Goal: Task Accomplishment & Management: Use online tool/utility

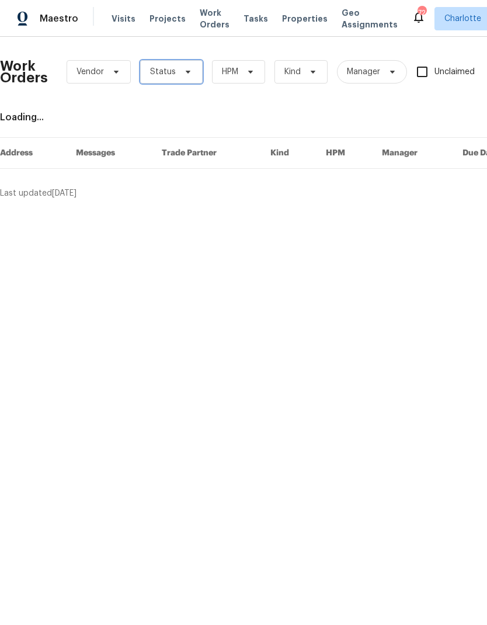
click at [183, 73] on icon at bounding box center [187, 71] width 9 height 9
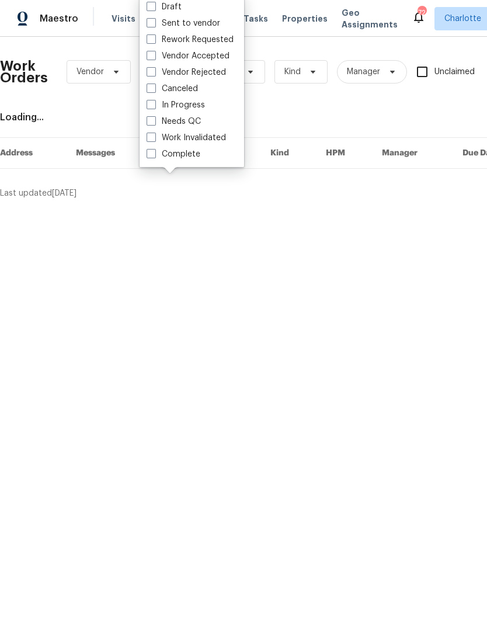
click at [200, 124] on label "Needs QC" at bounding box center [174, 122] width 54 height 12
click at [154, 123] on input "Needs QC" at bounding box center [151, 120] width 8 height 8
checkbox input "true"
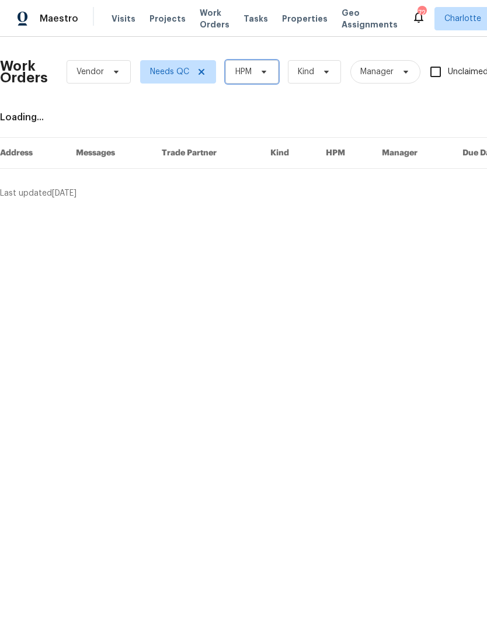
click at [254, 75] on span "HPM" at bounding box center [251, 71] width 53 height 23
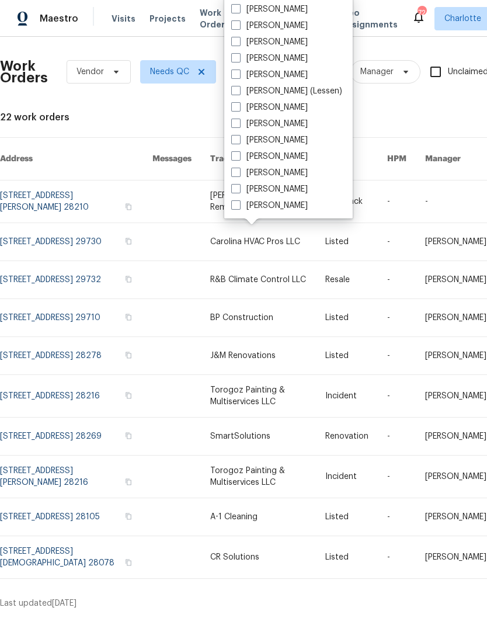
scroll to position [145, 0]
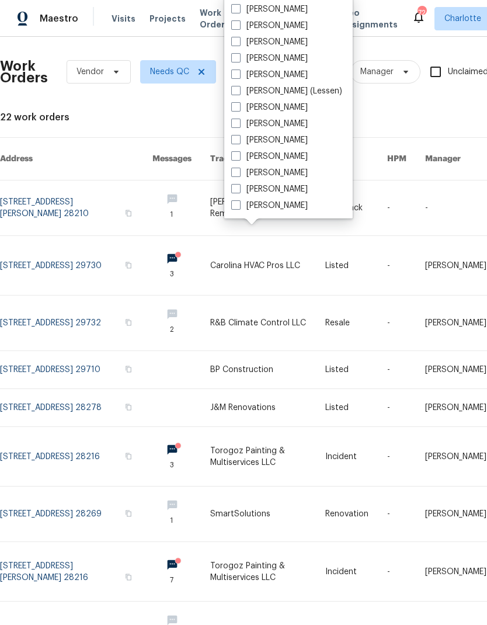
click at [282, 209] on label "[PERSON_NAME]" at bounding box center [269, 206] width 77 height 12
click at [239, 207] on input "[PERSON_NAME]" at bounding box center [235, 204] width 8 height 8
checkbox input "true"
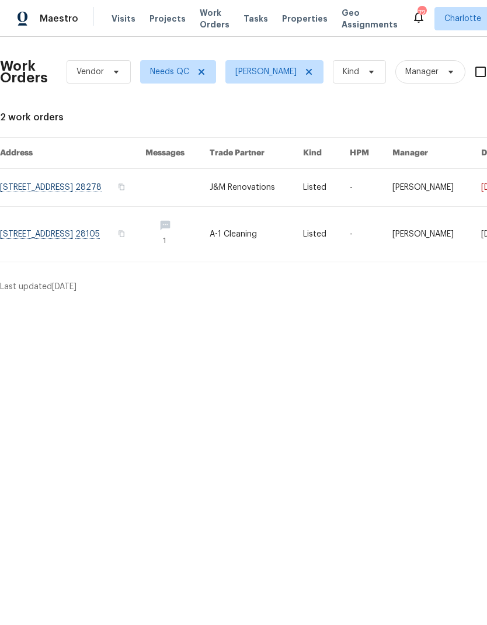
click at [53, 189] on link at bounding box center [72, 187] width 145 height 37
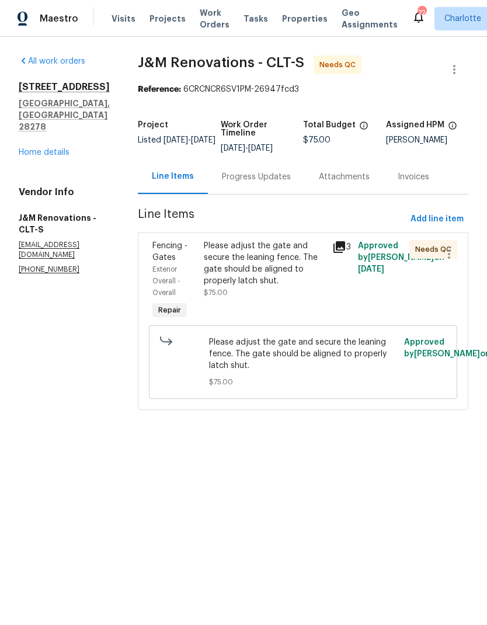
click at [301, 260] on div "Please adjust the gate and secure the leaning fence. The gate should be aligned…" at bounding box center [264, 263] width 121 height 47
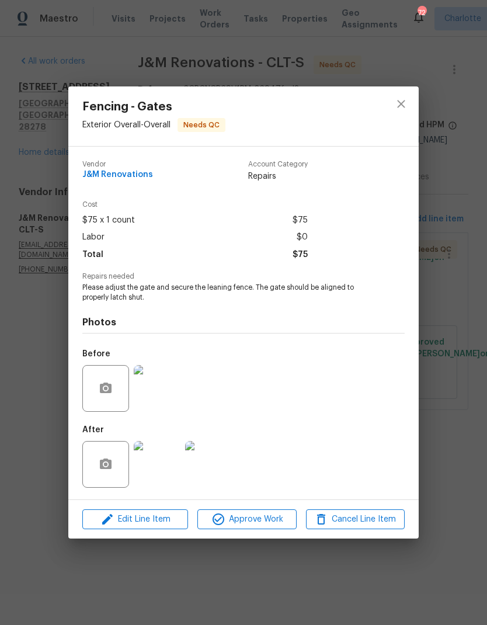
click at [166, 468] on img at bounding box center [157, 464] width 47 height 47
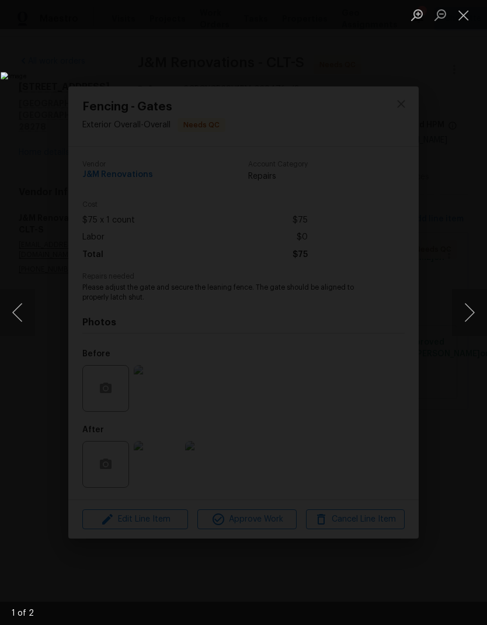
click at [460, 308] on button "Next image" at bounding box center [469, 312] width 35 height 47
click at [465, 317] on button "Next image" at bounding box center [469, 312] width 35 height 47
click at [462, 325] on button "Next image" at bounding box center [469, 312] width 35 height 47
click at [468, 324] on button "Next image" at bounding box center [469, 312] width 35 height 47
click at [465, 22] on button "Close lightbox" at bounding box center [463, 15] width 23 height 20
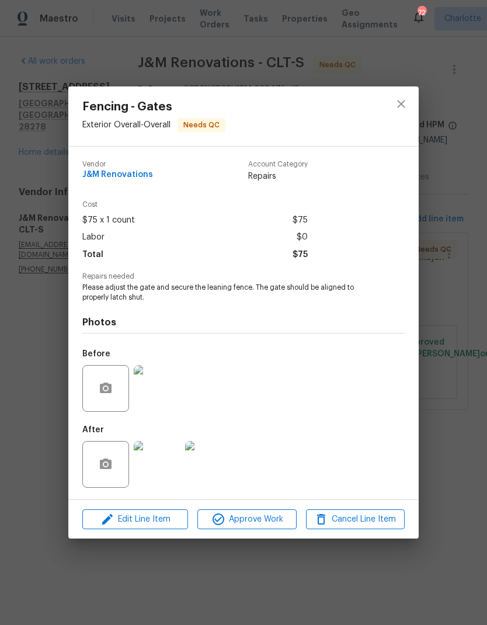
click at [168, 383] on img at bounding box center [157, 388] width 47 height 47
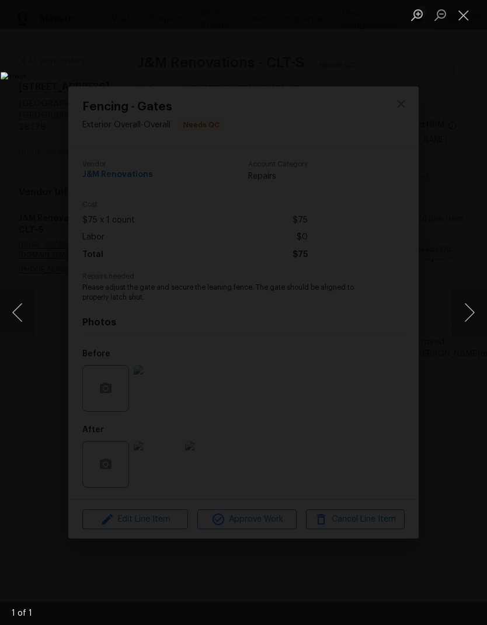
click at [376, 72] on img "Lightbox" at bounding box center [188, 312] width 375 height 481
click at [458, 15] on button "Close lightbox" at bounding box center [463, 15] width 23 height 20
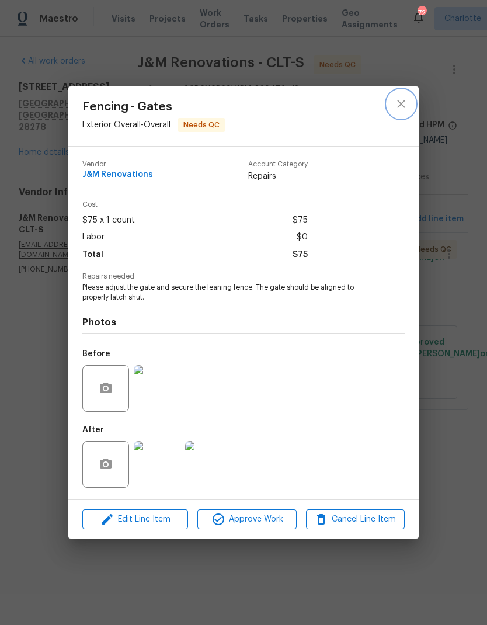
click at [402, 109] on icon "close" at bounding box center [401, 104] width 14 height 14
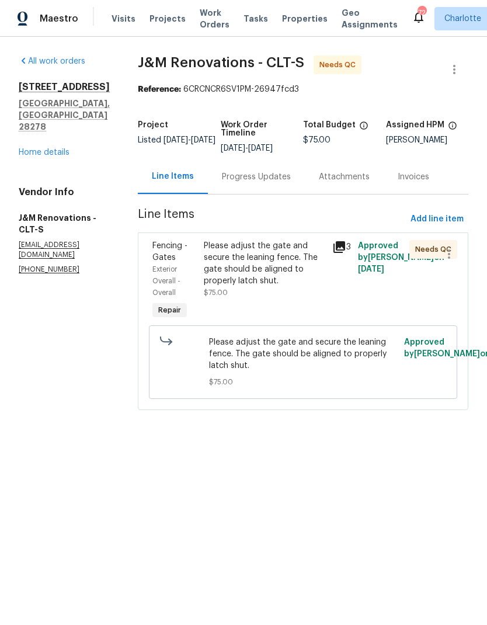
click at [265, 260] on div "Please adjust the gate and secure the leaning fence. The gate should be aligned…" at bounding box center [264, 263] width 121 height 47
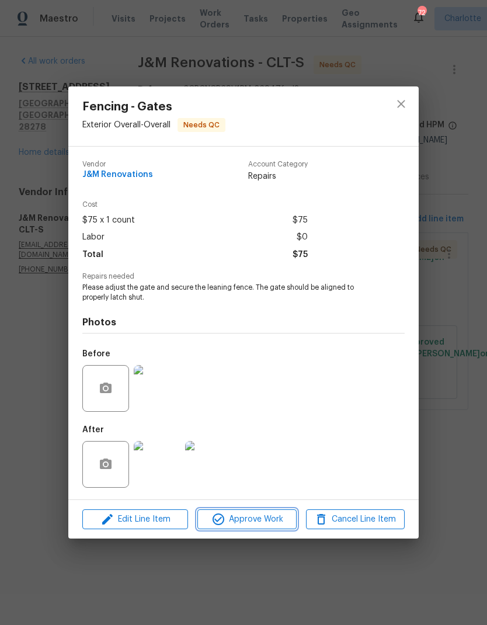
click at [276, 524] on span "Approve Work" at bounding box center [247, 519] width 92 height 15
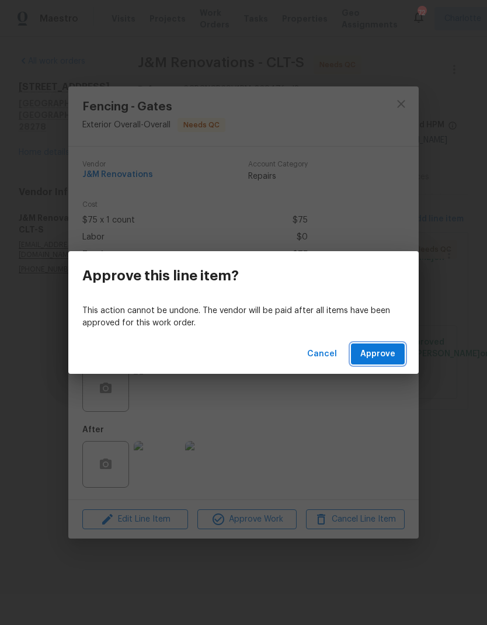
click at [380, 359] on span "Approve" at bounding box center [377, 354] width 35 height 15
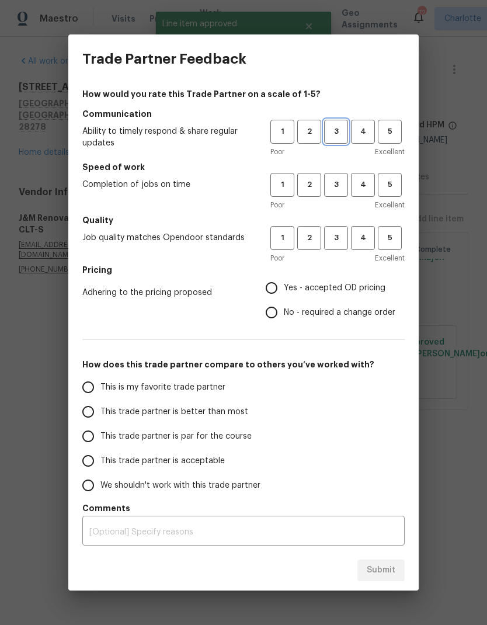
click at [340, 131] on span "3" at bounding box center [336, 131] width 22 height 13
click at [335, 187] on span "3" at bounding box center [336, 184] width 22 height 13
click at [342, 240] on span "3" at bounding box center [336, 237] width 22 height 13
click at [270, 291] on input "Yes - accepted OD pricing" at bounding box center [271, 288] width 25 height 25
radio input "true"
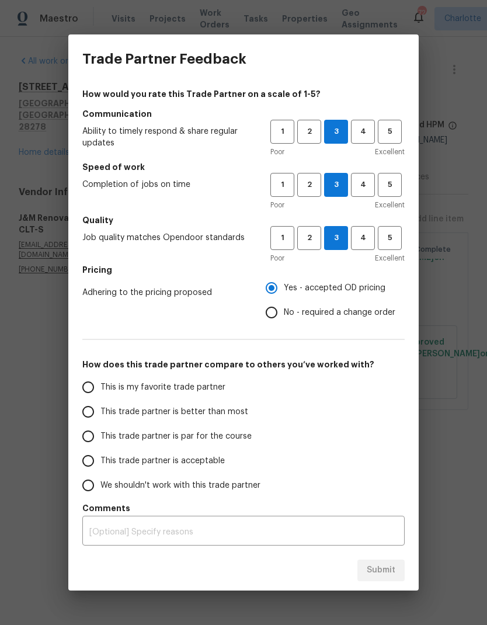
click at [82, 409] on input "This trade partner is better than most" at bounding box center [88, 411] width 25 height 25
click at [384, 576] on span "Submit" at bounding box center [381, 570] width 29 height 15
radio input "true"
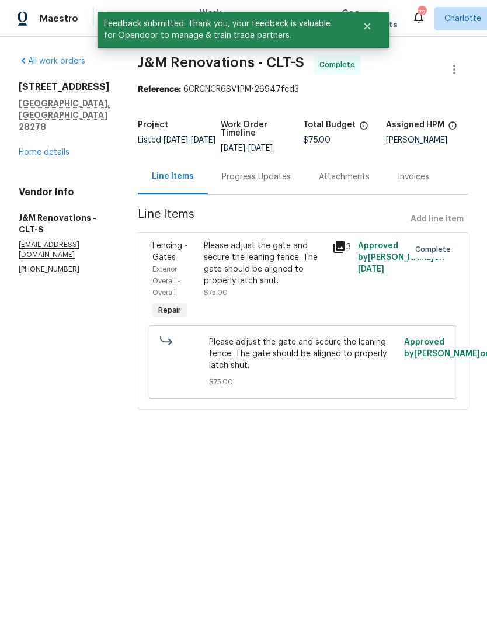
click at [30, 148] on link "Home details" at bounding box center [44, 152] width 51 height 8
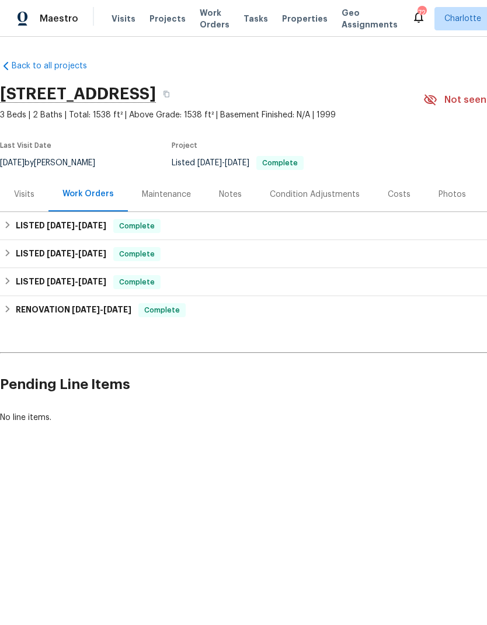
click at [46, 19] on span "Maestro" at bounding box center [59, 19] width 39 height 12
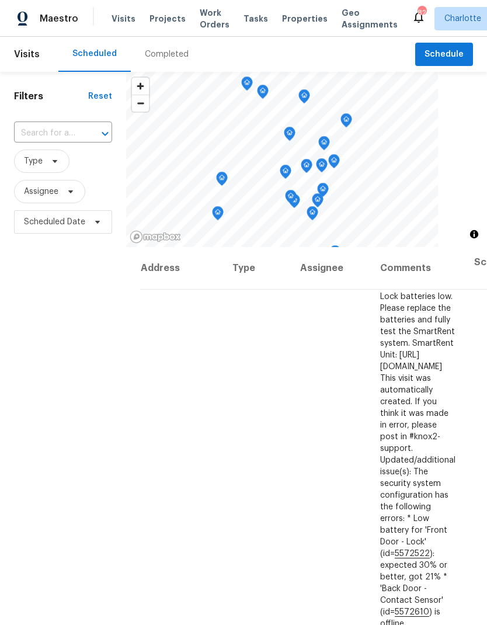
click at [168, 54] on div "Completed" at bounding box center [167, 54] width 44 height 12
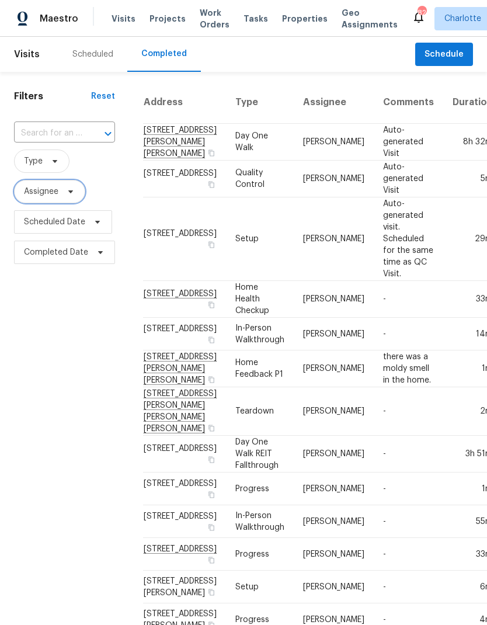
click at [71, 196] on icon at bounding box center [70, 191] width 9 height 9
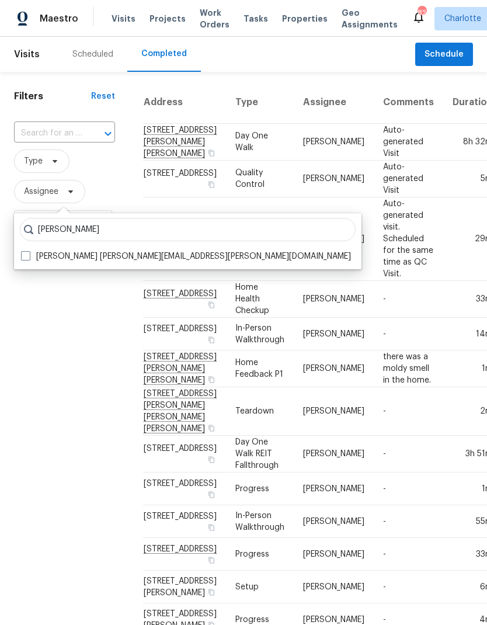
type input "[PERSON_NAME]"
click at [36, 260] on label "[PERSON_NAME] [PERSON_NAME][EMAIL_ADDRESS][PERSON_NAME][DOMAIN_NAME]" at bounding box center [186, 257] width 330 height 12
click at [29, 258] on input "[PERSON_NAME] [PERSON_NAME][EMAIL_ADDRESS][PERSON_NAME][DOMAIN_NAME]" at bounding box center [25, 255] width 8 height 8
checkbox input "true"
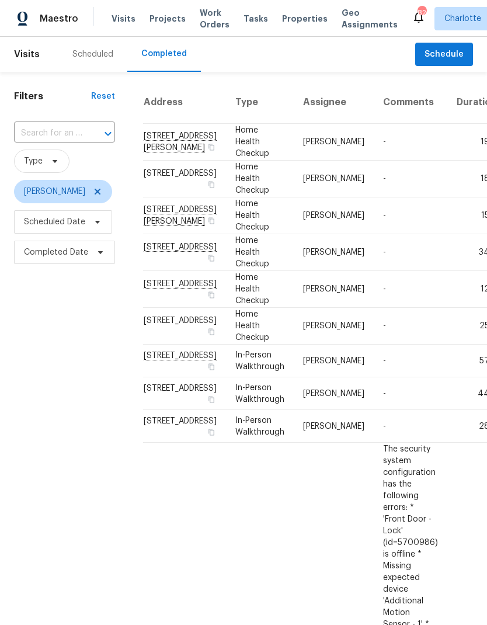
click at [57, 16] on span "Maestro" at bounding box center [59, 19] width 39 height 12
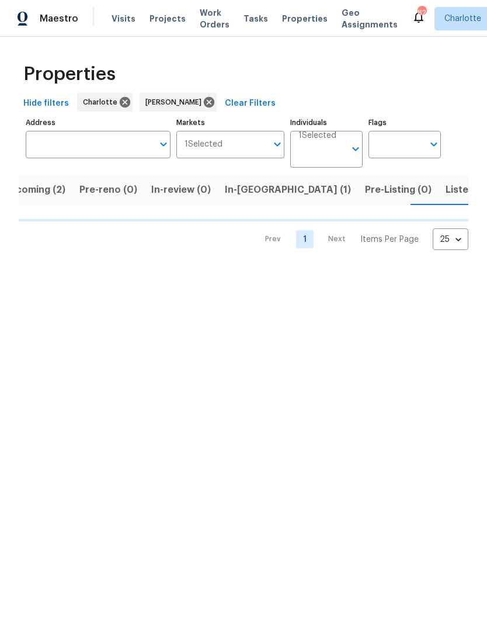
scroll to position [0, 23]
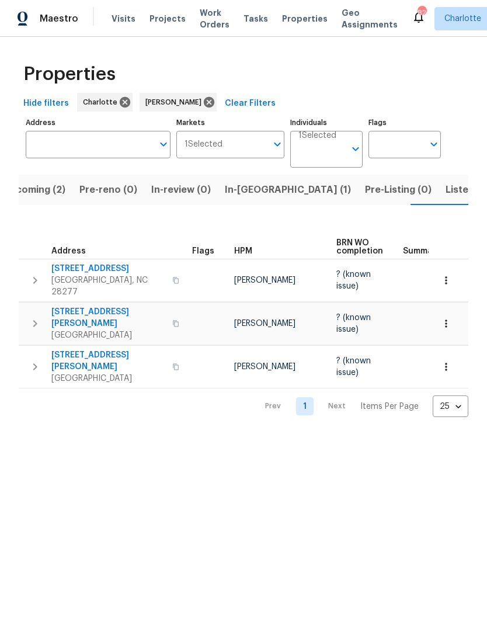
click at [252, 193] on span "In-reno (1)" at bounding box center [288, 190] width 126 height 16
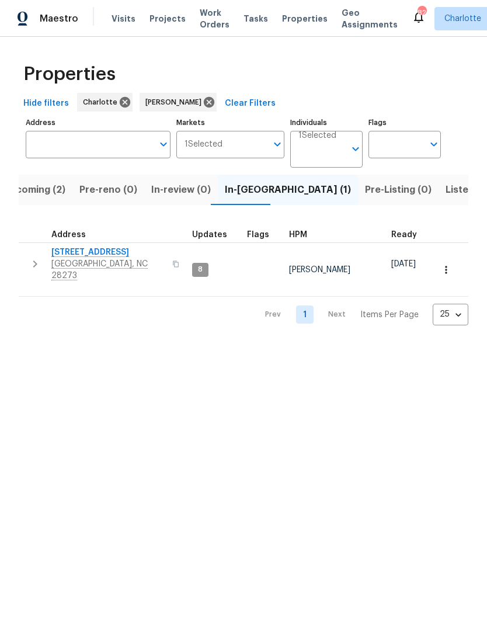
click at [446, 193] on span "Listed (30)" at bounding box center [471, 190] width 51 height 16
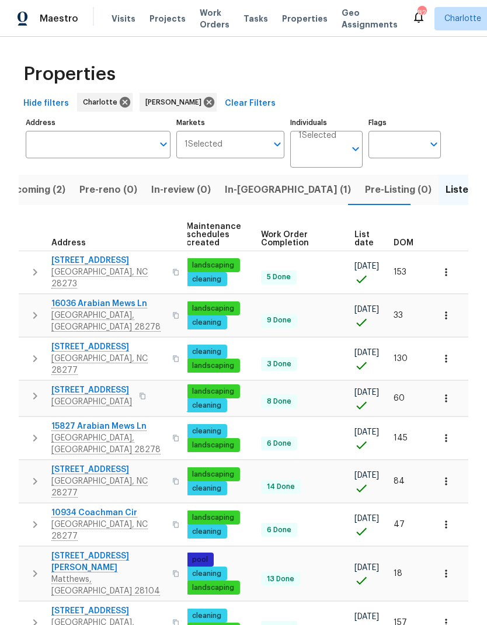
scroll to position [0, 171]
click at [409, 243] on span "DOM" at bounding box center [404, 243] width 20 height 8
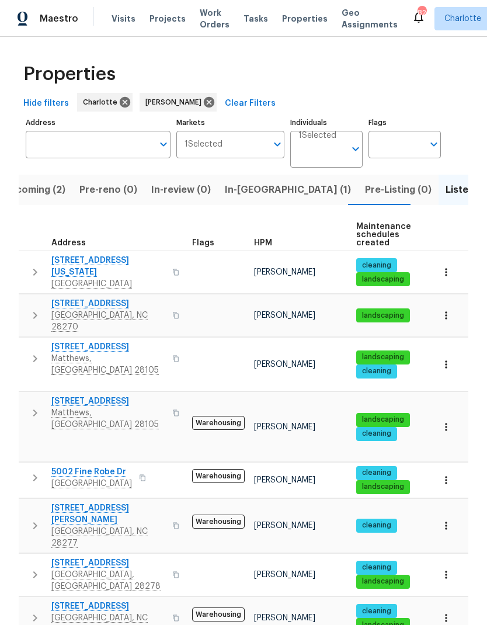
click at [450, 266] on icon "button" at bounding box center [446, 272] width 12 height 12
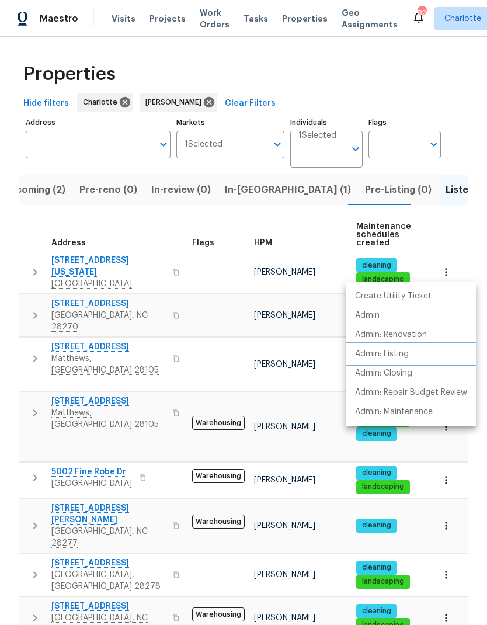
click at [399, 358] on p "Admin: Listing" at bounding box center [382, 354] width 54 height 12
click at [407, 71] on div at bounding box center [243, 312] width 487 height 625
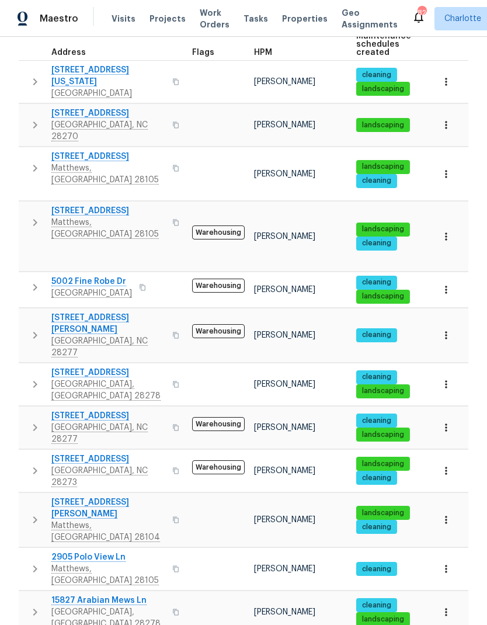
scroll to position [190, 0]
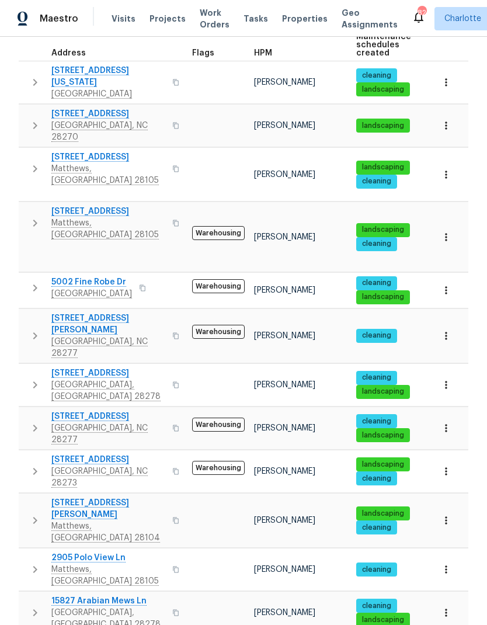
click at [14, 252] on div "Properties Hide filters Charlotte Ryan Craven Clear Filters Address Address Mar…" at bounding box center [243, 554] width 487 height 1415
click at [444, 79] on icon "button" at bounding box center [446, 83] width 12 height 12
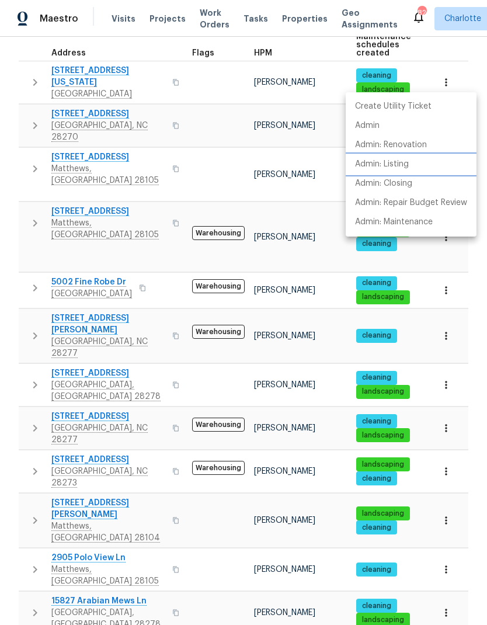
click at [402, 166] on p "Admin: Listing" at bounding box center [382, 164] width 54 height 12
click at [302, 47] on div at bounding box center [243, 312] width 487 height 625
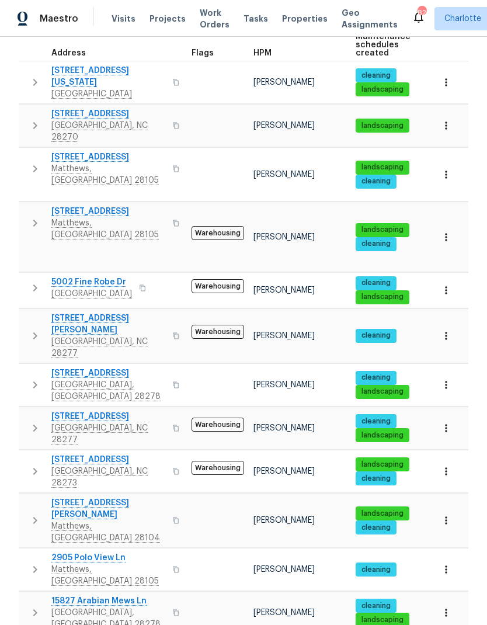
scroll to position [0, 1]
click at [30, 329] on icon "button" at bounding box center [35, 336] width 14 height 14
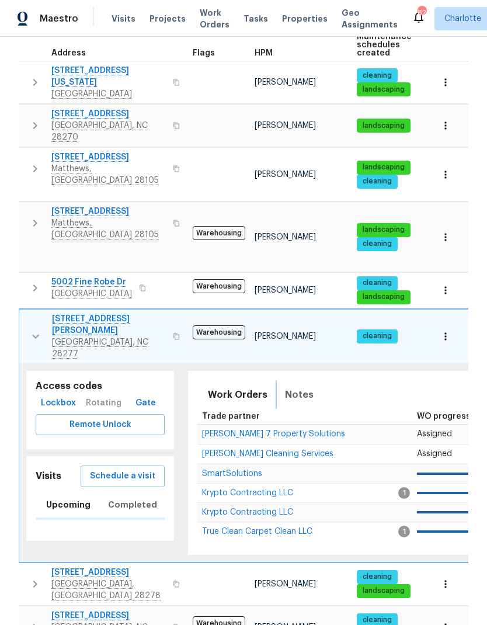
click at [291, 387] on span "Notes" at bounding box center [299, 395] width 29 height 16
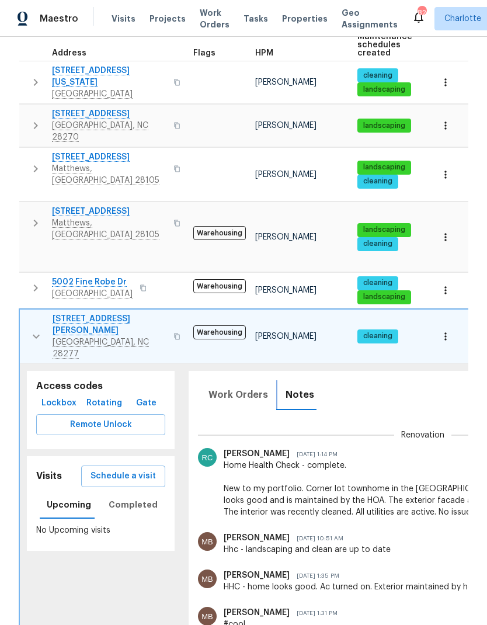
scroll to position [9, 0]
click at [27, 313] on button "button" at bounding box center [36, 336] width 23 height 47
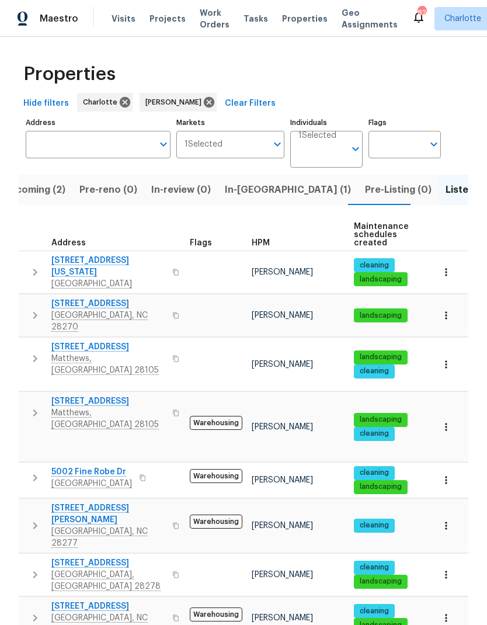
scroll to position [0, 0]
click at [253, 190] on span "In-reno (1)" at bounding box center [288, 190] width 126 height 16
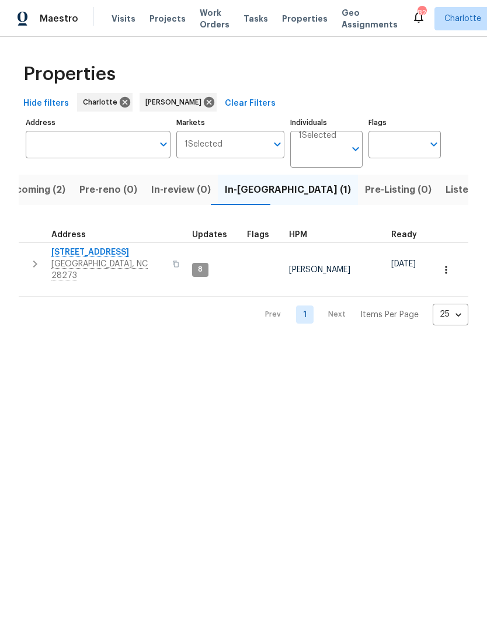
click at [26, 259] on button "button" at bounding box center [34, 263] width 23 height 35
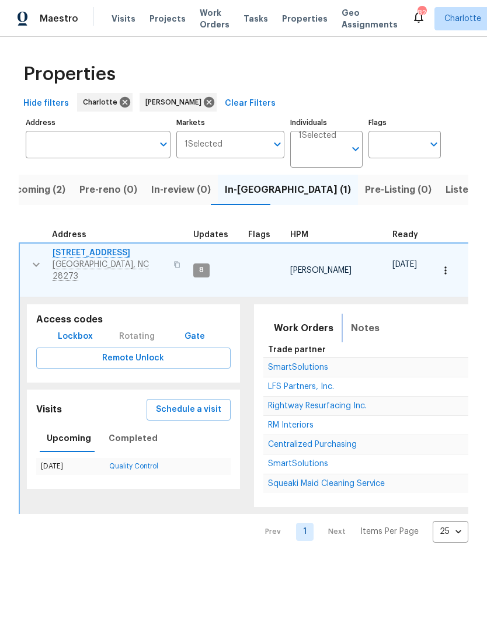
click at [354, 320] on span "Notes" at bounding box center [365, 328] width 29 height 16
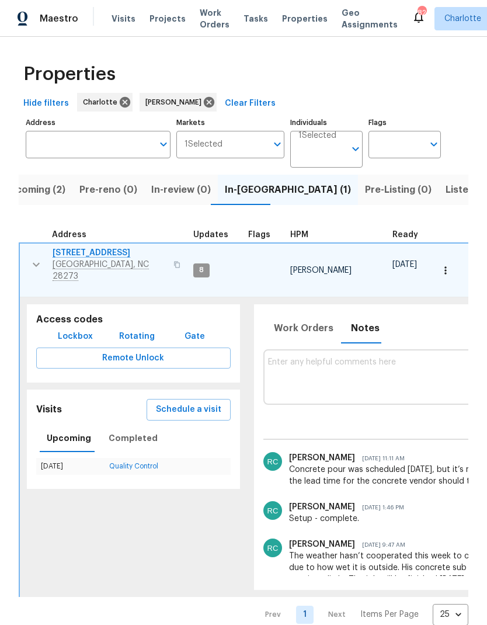
click at [23, 249] on td "2222 Merimac Dr Charlotte, NC 28273" at bounding box center [104, 265] width 169 height 42
click at [32, 263] on icon "button" at bounding box center [36, 265] width 14 height 14
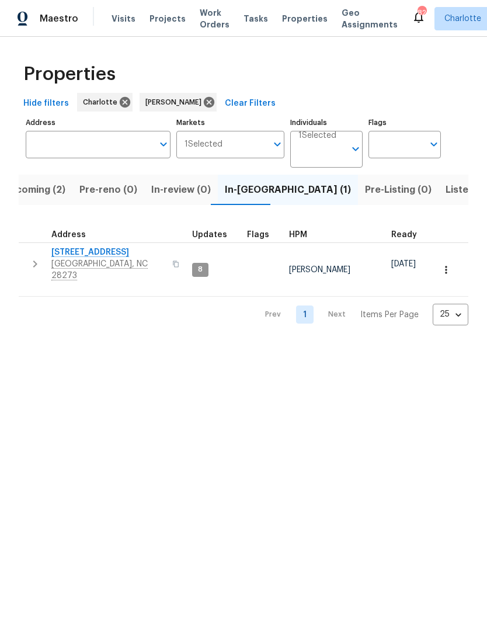
click at [446, 186] on span "Listed (30)" at bounding box center [471, 190] width 51 height 16
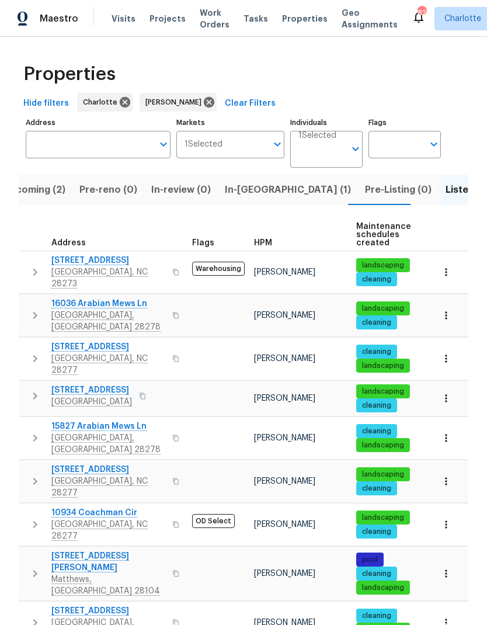
click at [449, 137] on div "Address Address Markets 1 Selected Markets Individuals 1 Selected Individuals F…" at bounding box center [244, 141] width 436 height 54
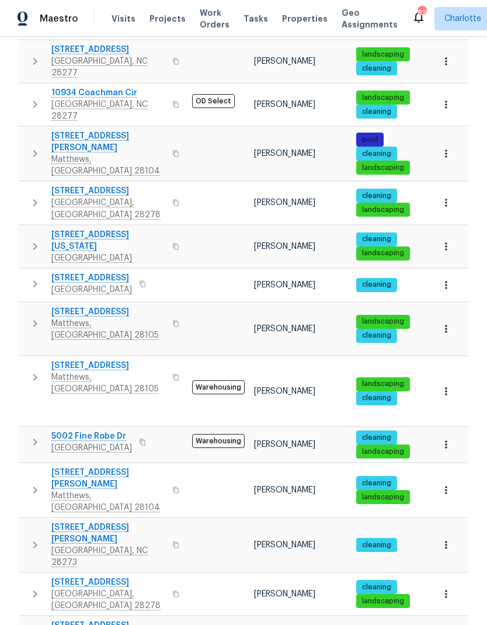
scroll to position [420, 0]
click at [434, 427] on td at bounding box center [449, 445] width 40 height 36
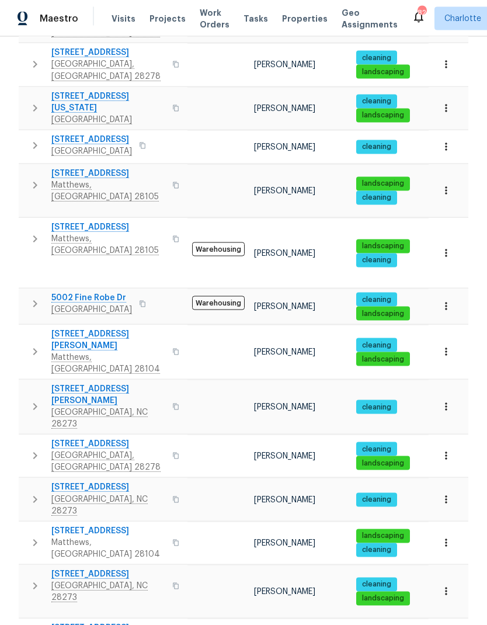
scroll to position [47, 0]
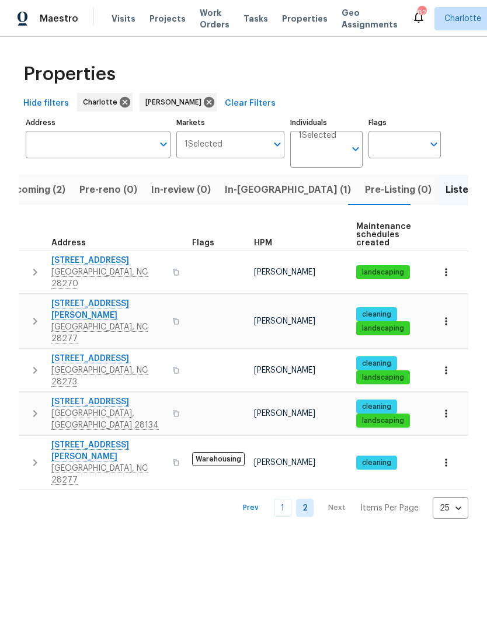
click at [288, 499] on link "1" at bounding box center [283, 508] width 18 height 18
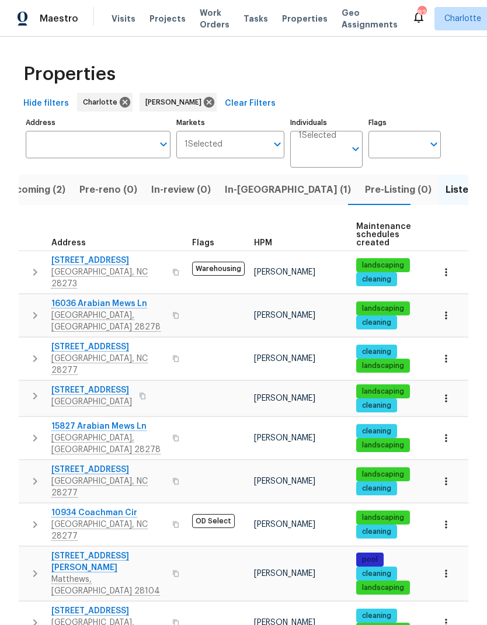
click at [257, 189] on span "In-reno (1)" at bounding box center [288, 190] width 126 height 16
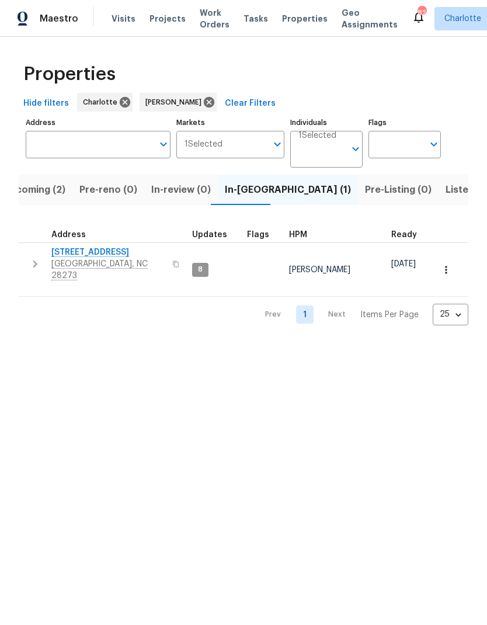
click at [401, 149] on input "Flags" at bounding box center [396, 144] width 55 height 27
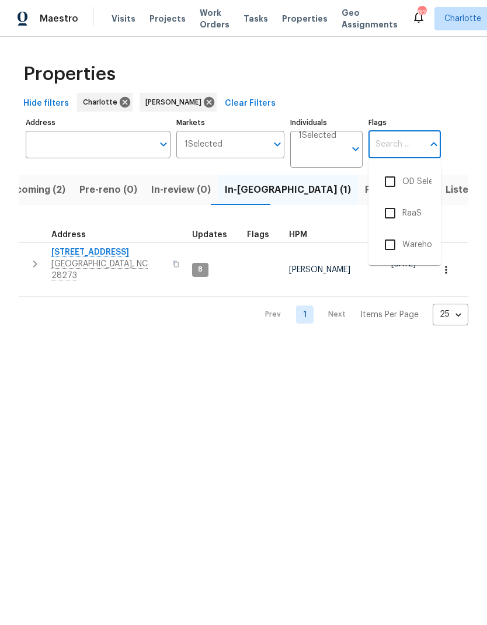
click at [388, 180] on input "checkbox" at bounding box center [390, 181] width 25 height 25
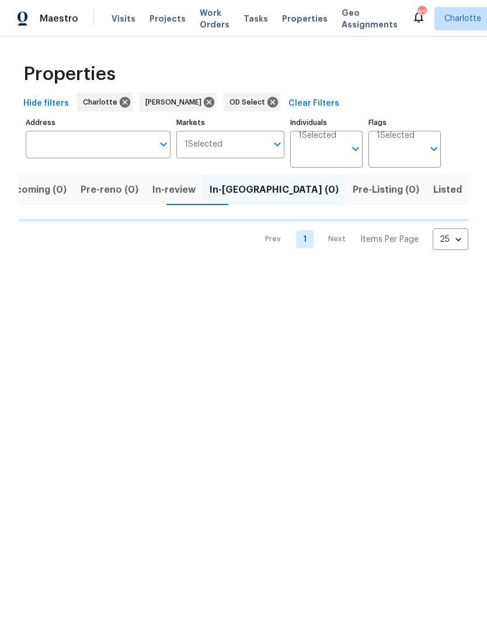
scroll to position [0, 11]
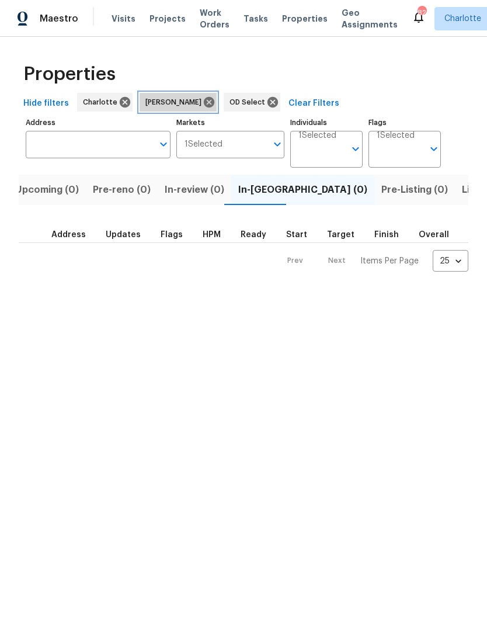
click at [203, 107] on icon at bounding box center [209, 102] width 13 height 13
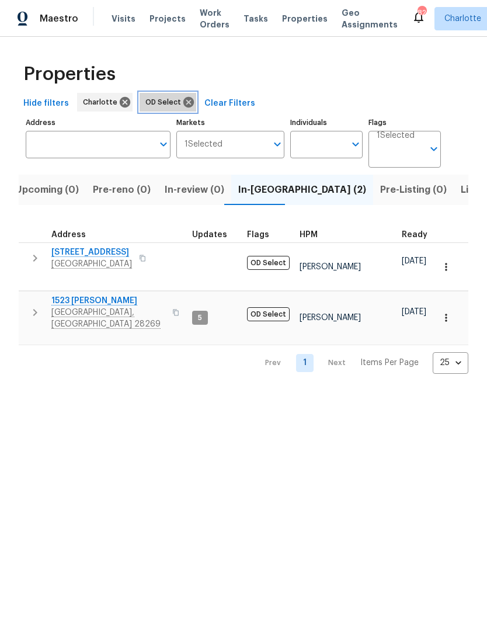
click at [183, 106] on icon at bounding box center [188, 102] width 11 height 11
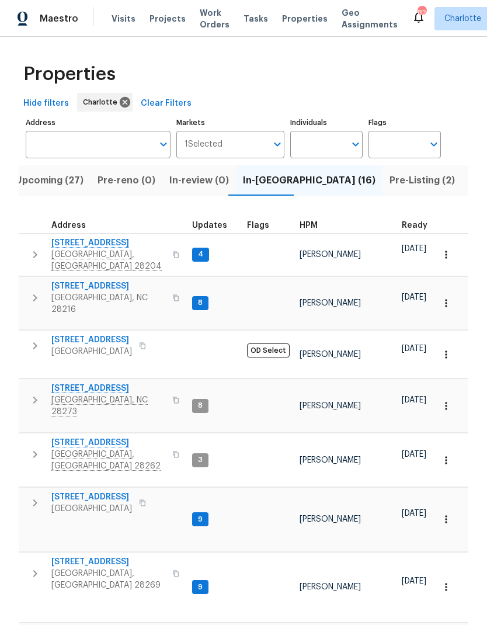
click at [331, 154] on input "Individuals" at bounding box center [317, 144] width 55 height 27
type input "ryan"
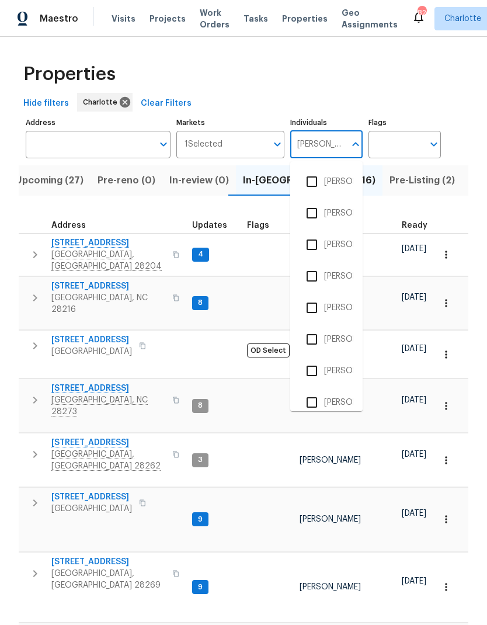
click at [315, 279] on input "checkbox" at bounding box center [312, 276] width 25 height 25
